Goal: Information Seeking & Learning: Learn about a topic

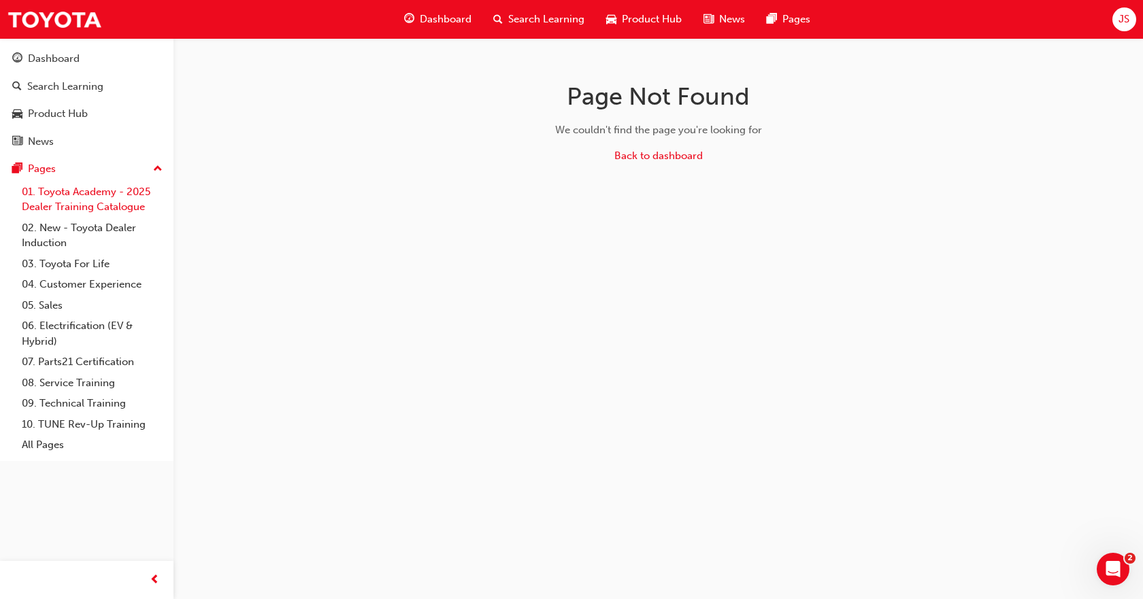
click at [84, 199] on link "01. Toyota Academy - 2025 Dealer Training Catalogue" at bounding box center [92, 200] width 152 height 36
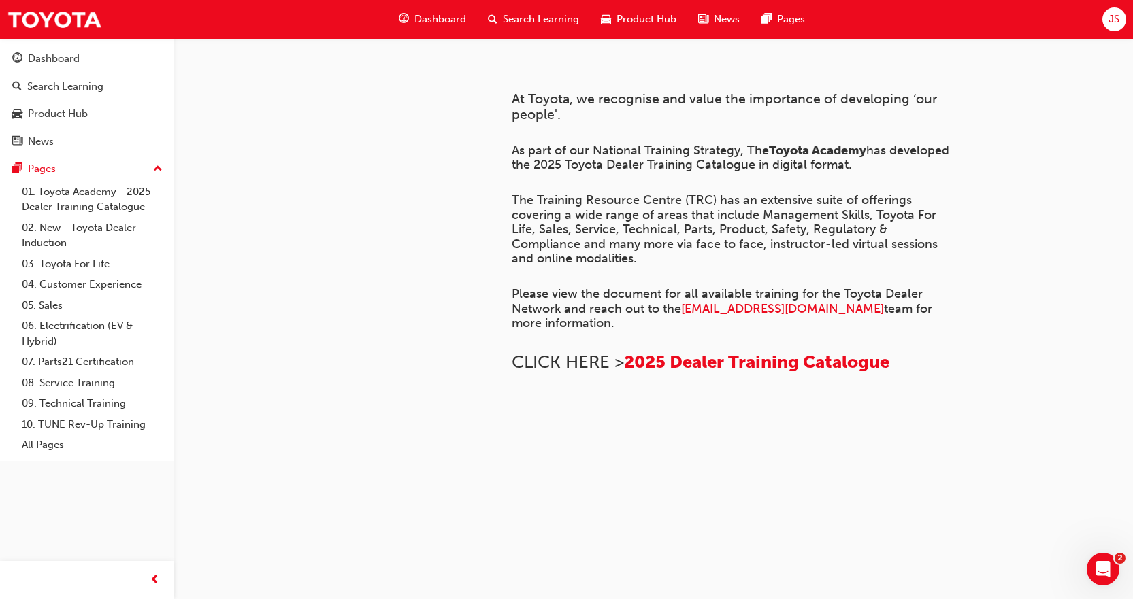
scroll to position [815, 0]
click at [62, 236] on link "02. New - Toyota Dealer Induction" at bounding box center [92, 236] width 152 height 36
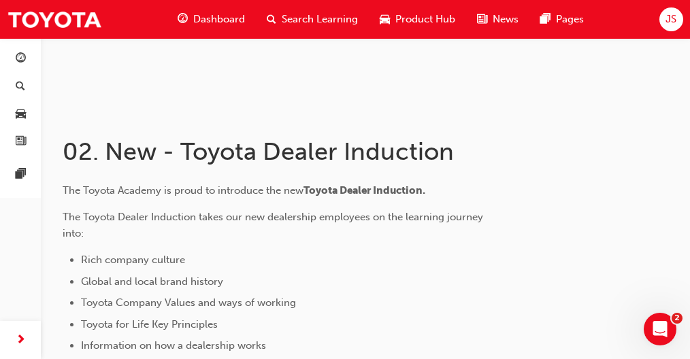
scroll to position [146, 0]
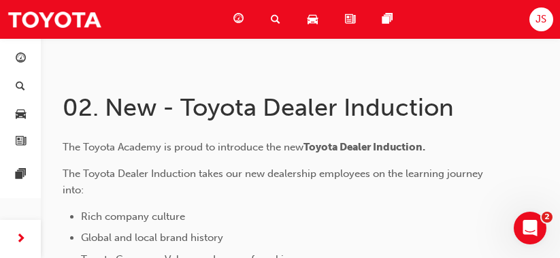
click at [492, 97] on div at bounding box center [497, 110] width 82 height 35
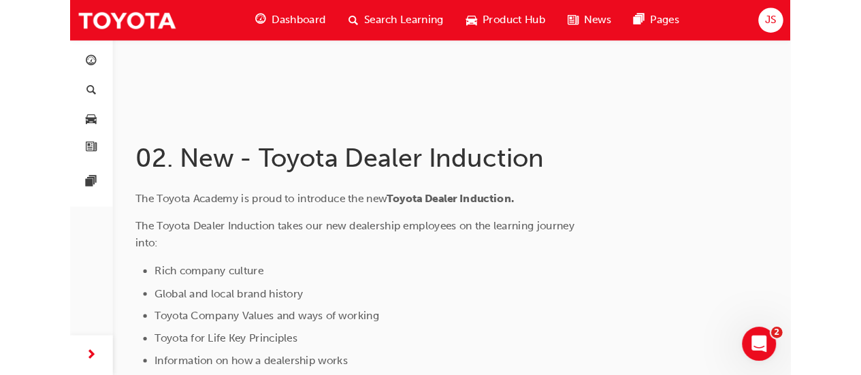
scroll to position [144, 0]
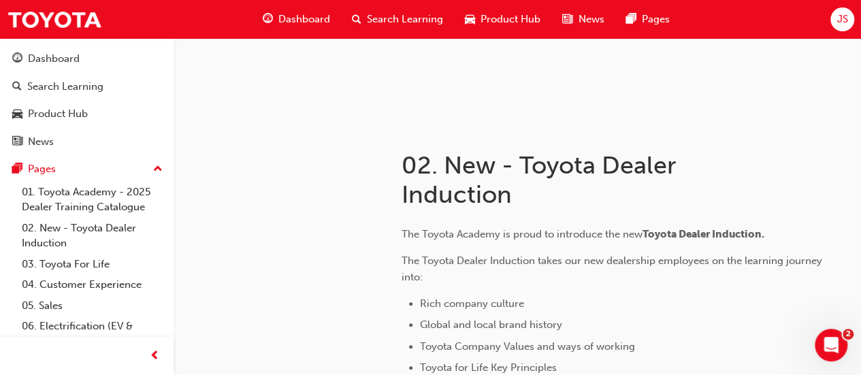
click at [437, 183] on h1 "02. New - Toyota Dealer Induction" at bounding box center [579, 179] width 356 height 59
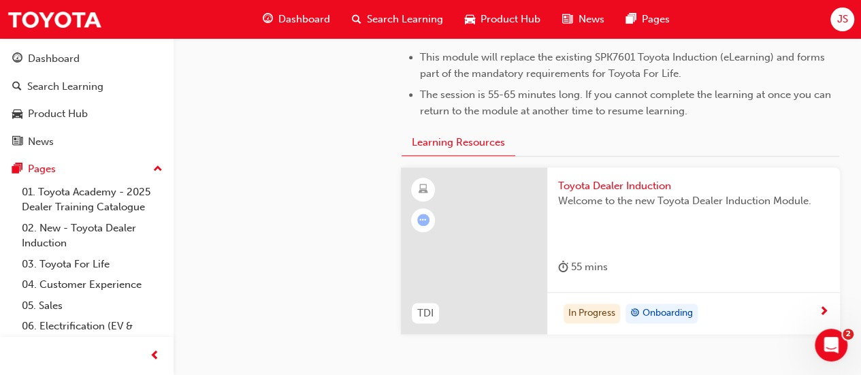
scroll to position [756, 0]
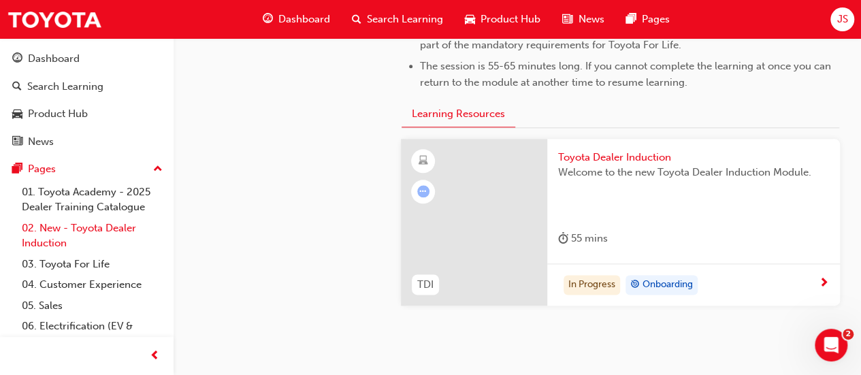
click at [79, 224] on link "02. New - Toyota Dealer Induction" at bounding box center [92, 236] width 152 height 36
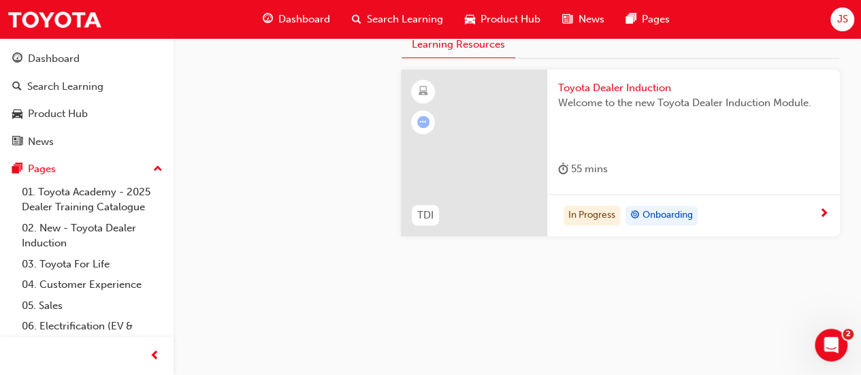
scroll to position [828, 0]
click at [71, 263] on link "03. Toyota For Life" at bounding box center [92, 264] width 152 height 21
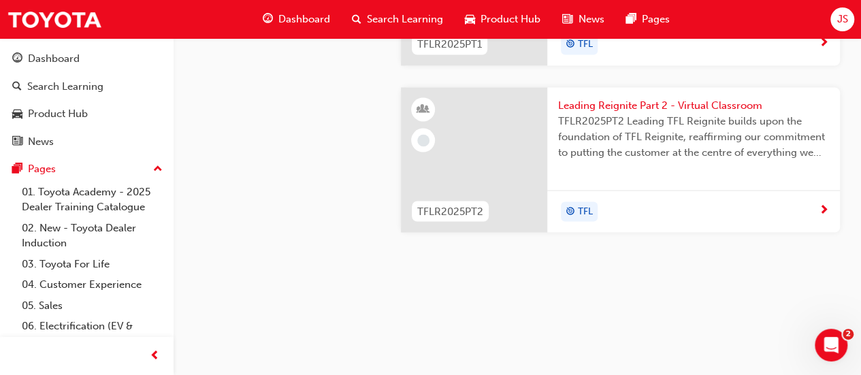
scroll to position [1773, 0]
click at [100, 207] on link "01. Toyota Academy - 2025 Dealer Training Catalogue" at bounding box center [92, 200] width 152 height 36
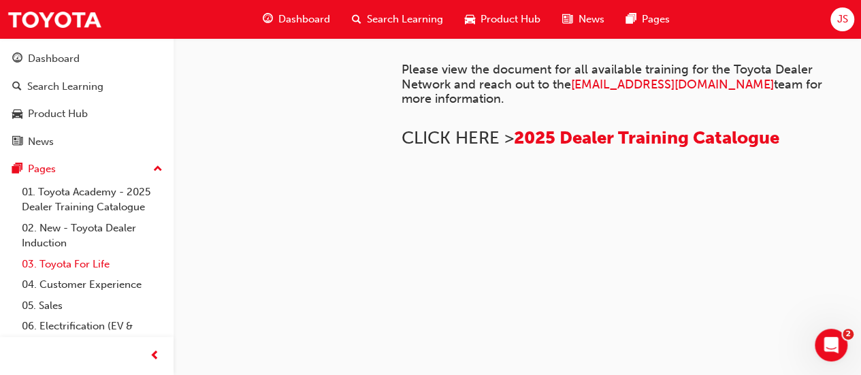
click at [95, 267] on link "03. Toyota For Life" at bounding box center [92, 264] width 152 height 21
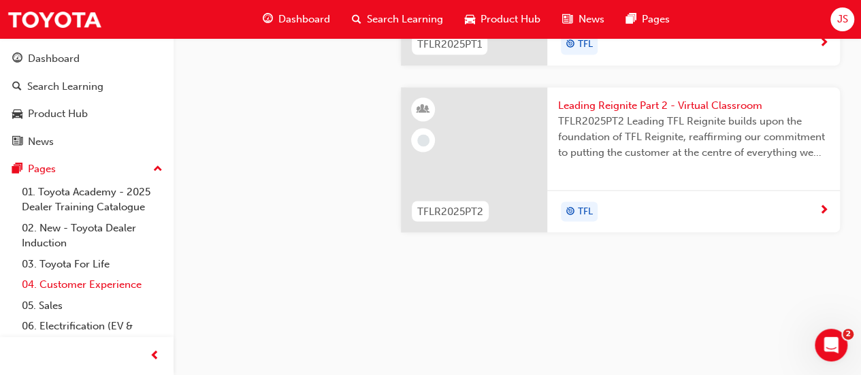
click at [95, 278] on link "04. Customer Experience" at bounding box center [92, 284] width 152 height 21
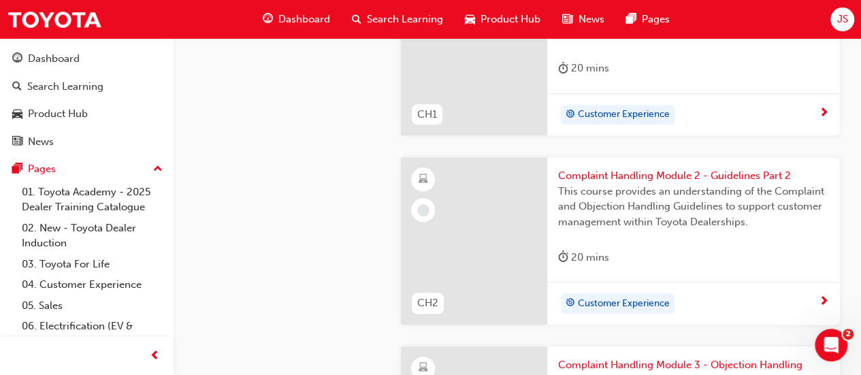
scroll to position [612, 0]
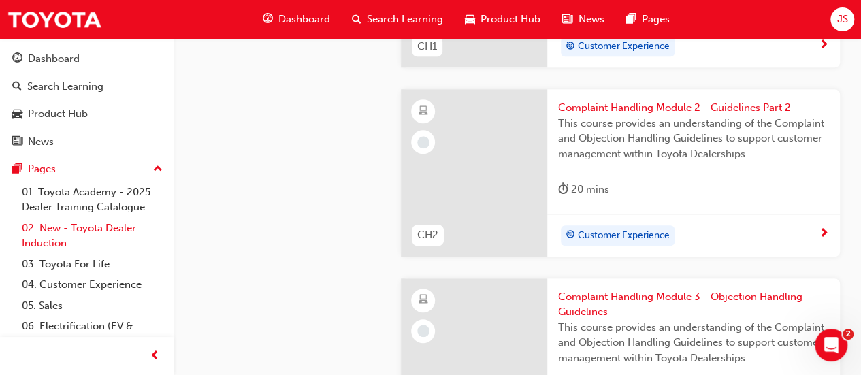
click at [100, 225] on link "02. New - Toyota Dealer Induction" at bounding box center [92, 236] width 152 height 36
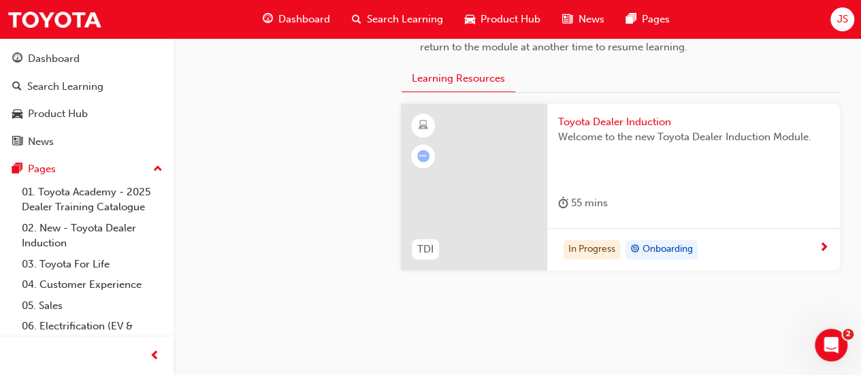
scroll to position [816, 0]
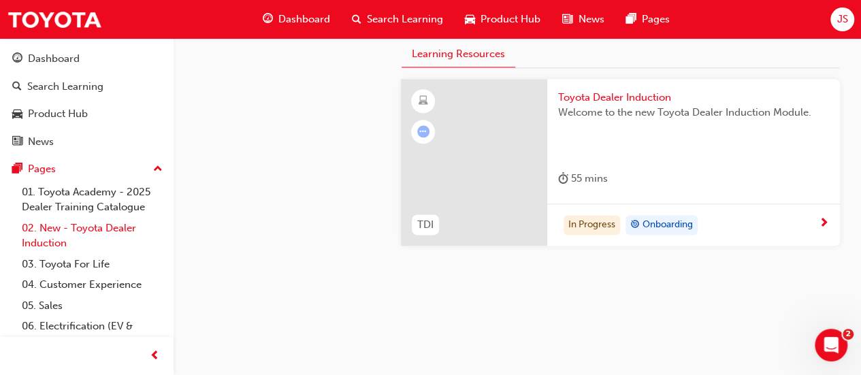
click at [110, 228] on link "02. New - Toyota Dealer Induction" at bounding box center [92, 236] width 152 height 36
click at [73, 231] on link "02. New - Toyota Dealer Induction" at bounding box center [92, 236] width 152 height 36
click at [77, 258] on link "03. Toyota For Life" at bounding box center [92, 264] width 152 height 21
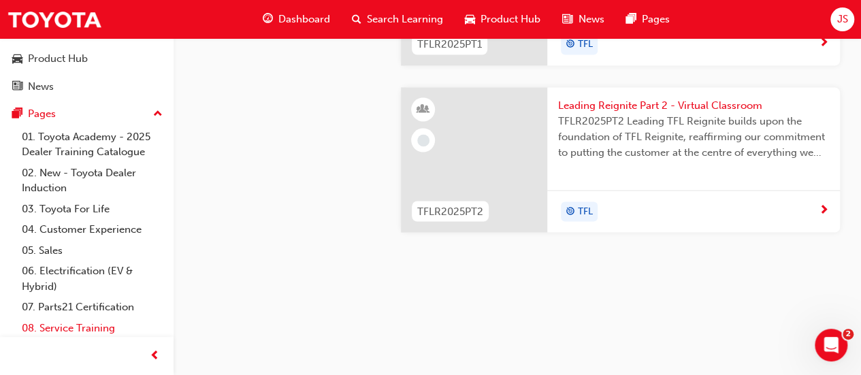
scroll to position [119, 0]
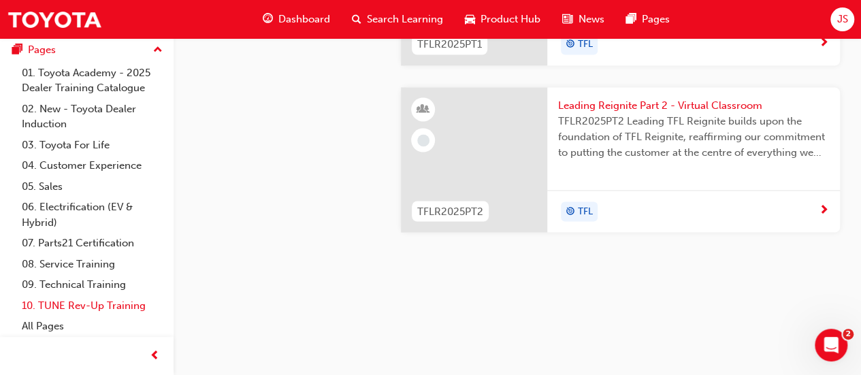
click at [97, 307] on link "10. TUNE Rev-Up Training" at bounding box center [92, 305] width 152 height 21
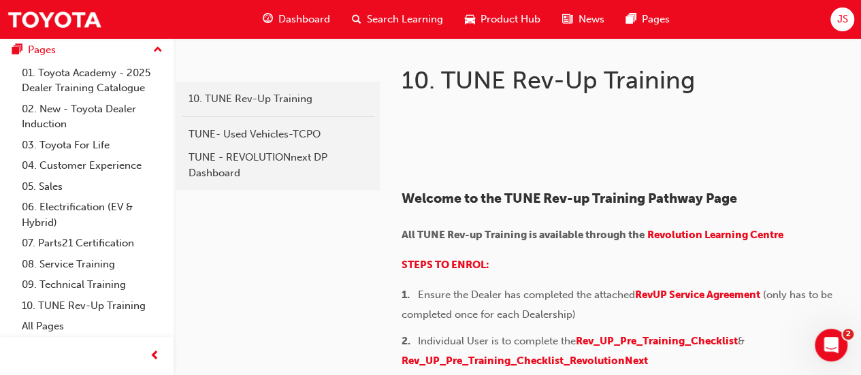
scroll to position [68, 0]
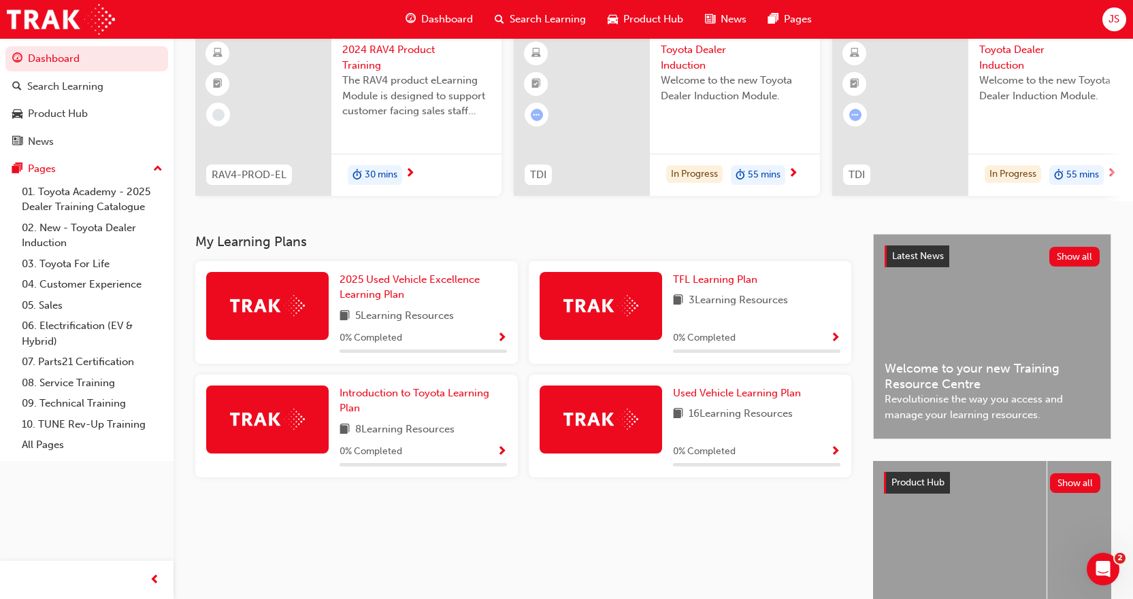
scroll to position [136, 0]
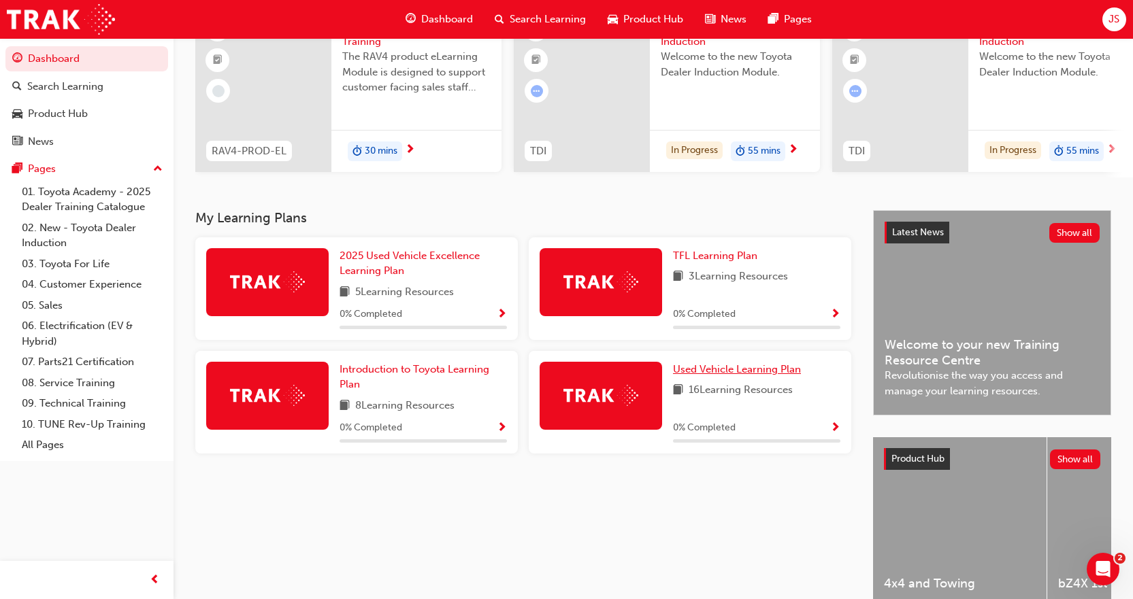
click at [724, 373] on span "Used Vehicle Learning Plan" at bounding box center [737, 369] width 128 height 12
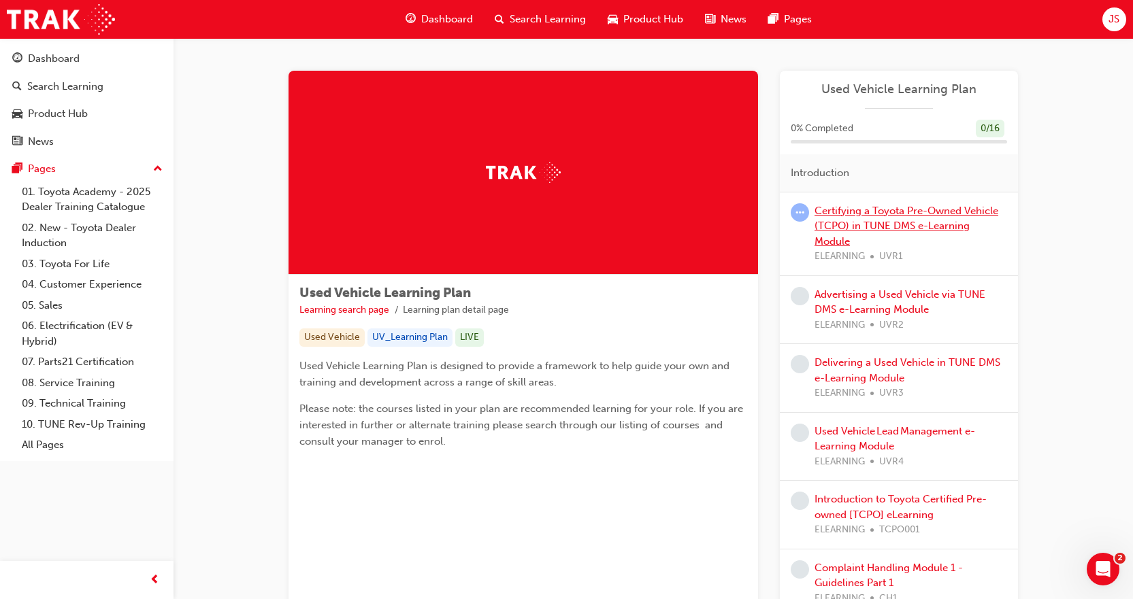
click at [956, 226] on link "Certifying a Toyota Pre-Owned Vehicle (TCPO) in TUNE DMS e-Learning Module" at bounding box center [906, 226] width 184 height 43
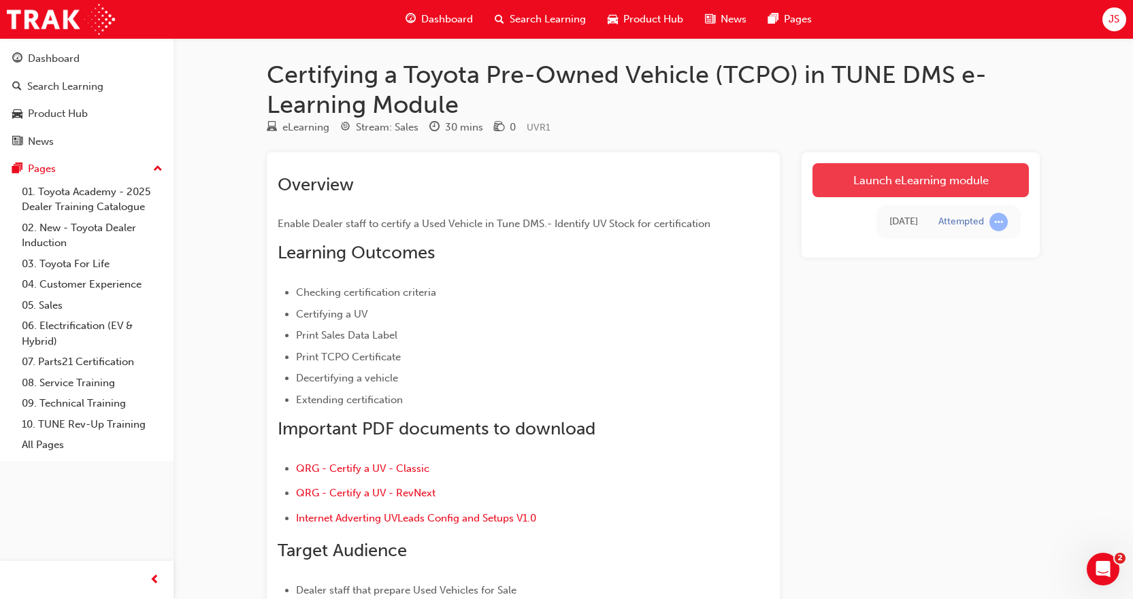
click at [900, 188] on link "Launch eLearning module" at bounding box center [920, 180] width 216 height 34
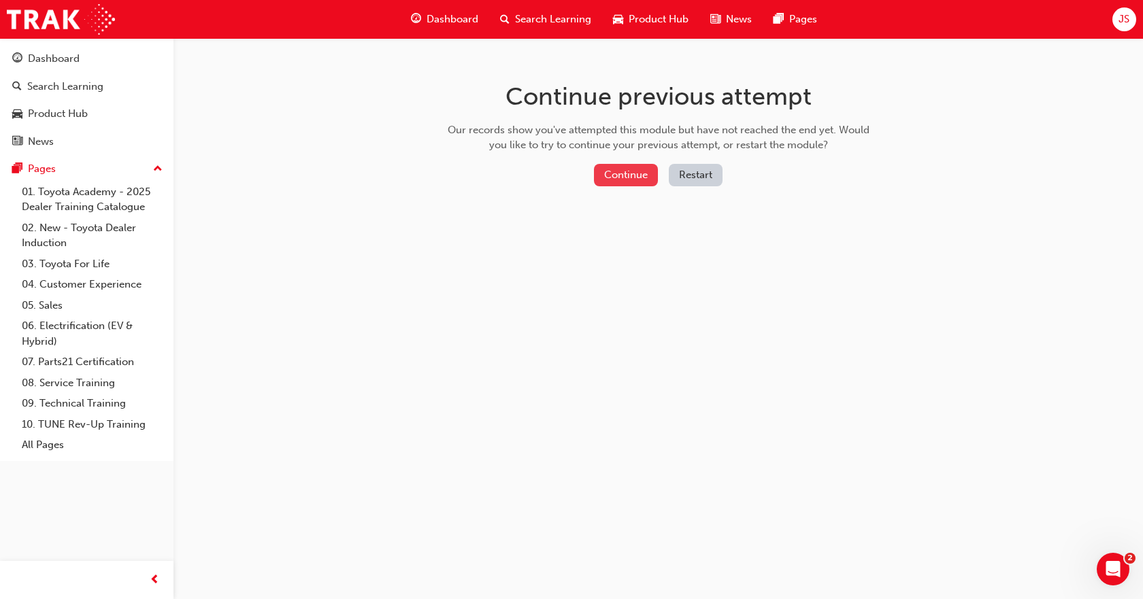
click at [622, 178] on button "Continue" at bounding box center [626, 175] width 64 height 22
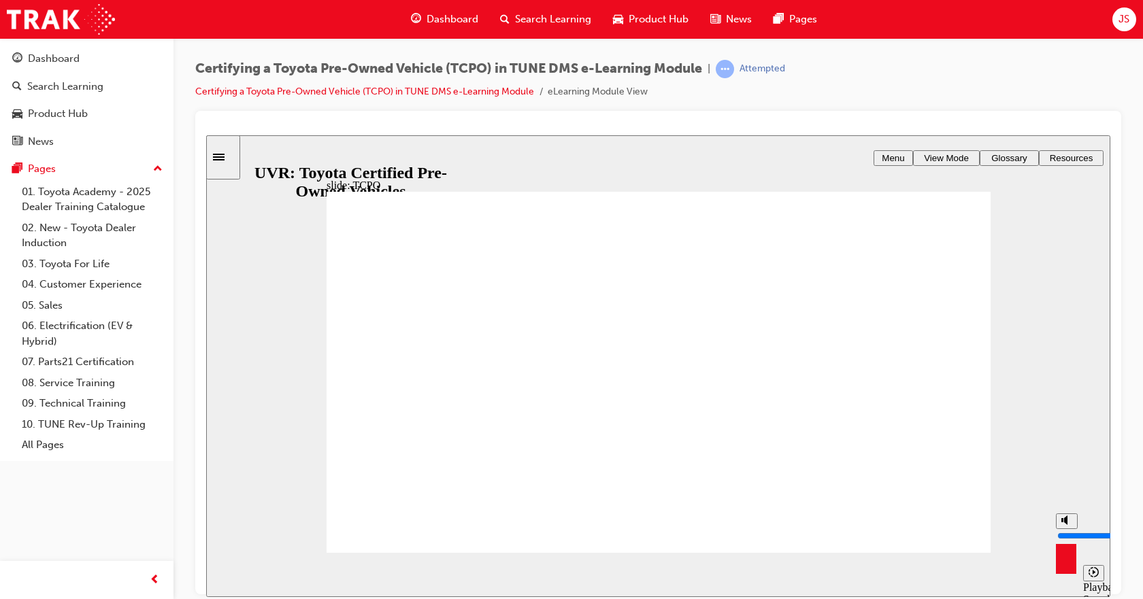
click at [1058, 529] on button "volume" at bounding box center [1067, 521] width 22 height 16
type input "0"
click at [220, 570] on div "play/pause" at bounding box center [228, 575] width 23 height 23
type input "5000"
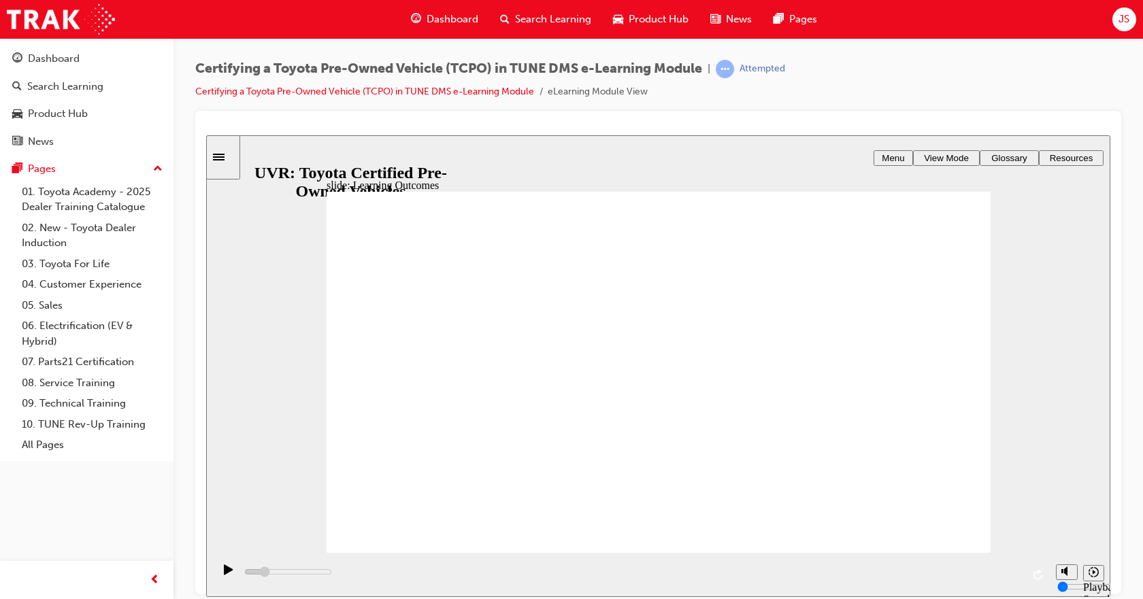
click at [891, 156] on span "Menu" at bounding box center [893, 157] width 22 height 10
click at [224, 159] on icon "Sidebar Toggle" at bounding box center [219, 156] width 12 height 7
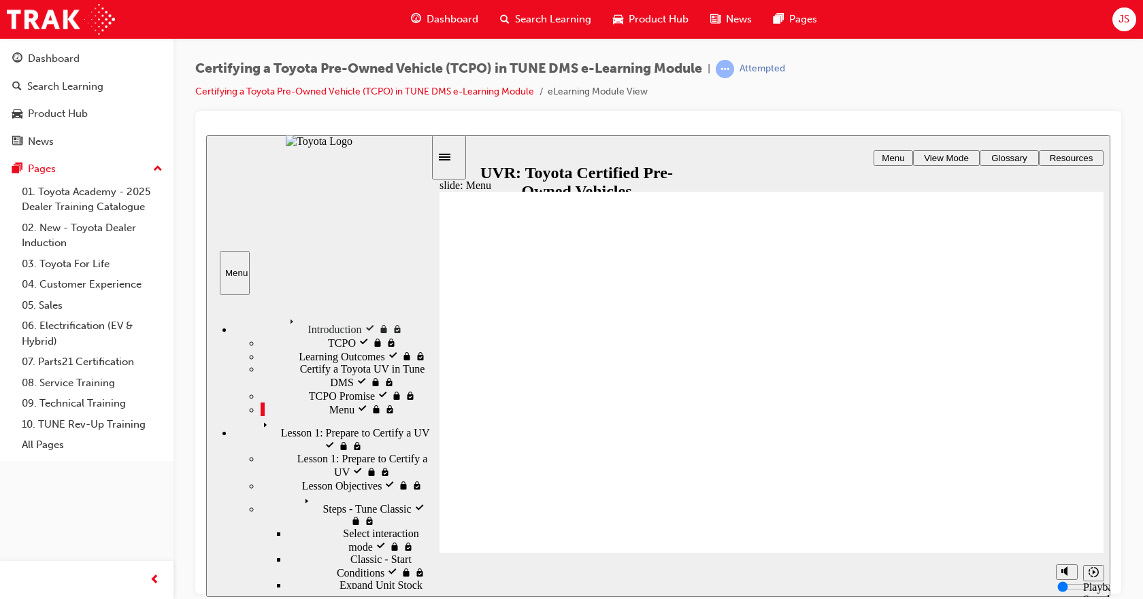
click at [948, 160] on span "View Mode" at bounding box center [946, 157] width 45 height 10
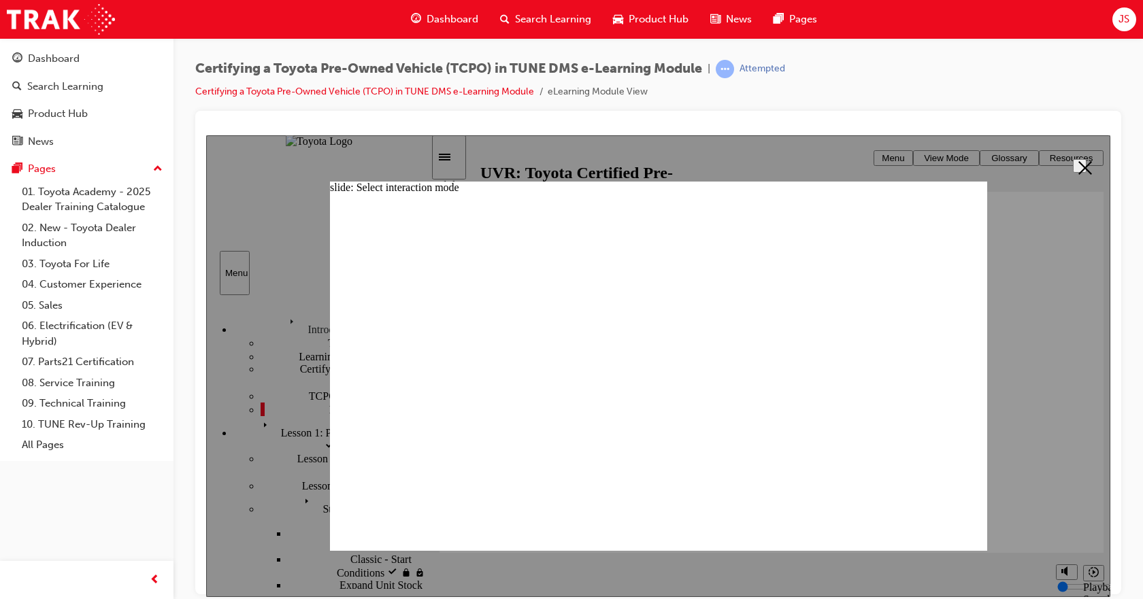
radio input "true"
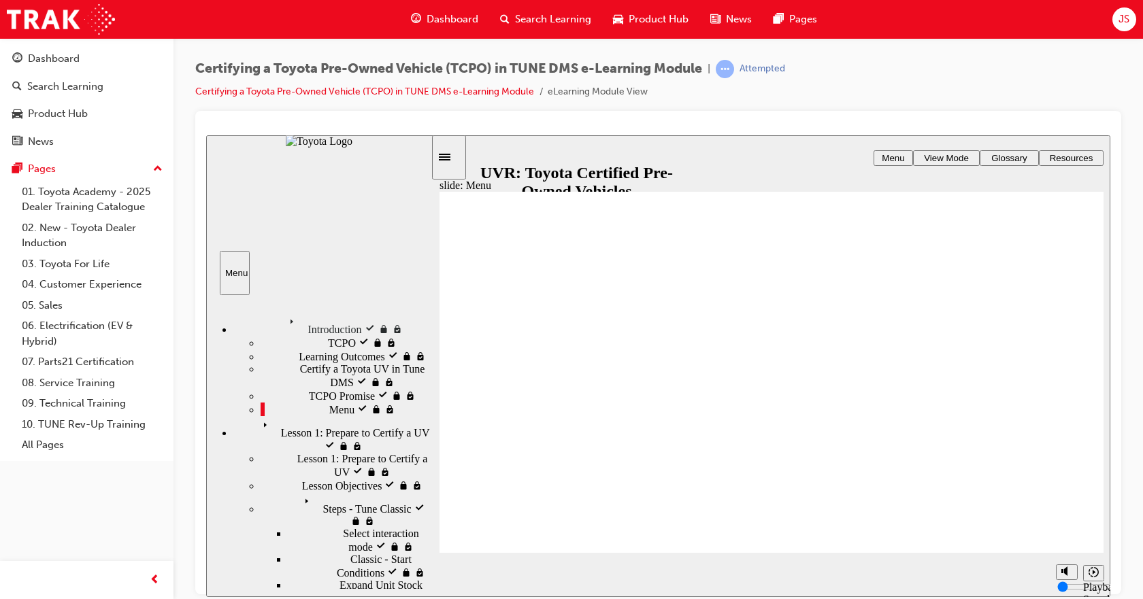
click at [1078, 160] on span "Resources" at bounding box center [1072, 157] width 44 height 10
click at [1005, 161] on span "Glossary" at bounding box center [1009, 157] width 36 height 10
